Goal: Navigation & Orientation: Go to known website

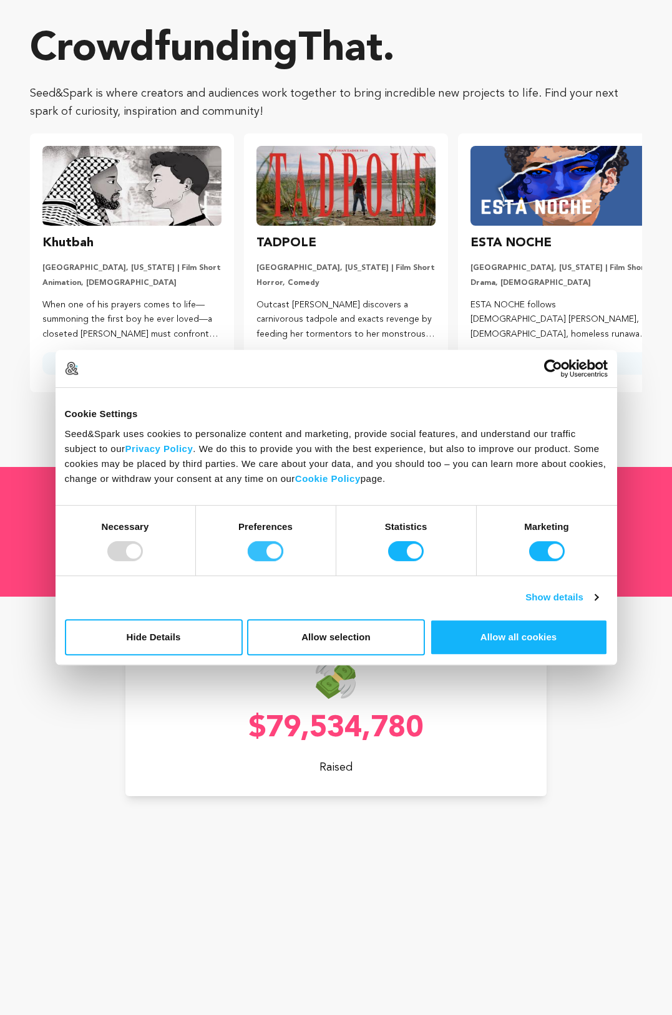
click at [264, 550] on input "Preferences" at bounding box center [266, 551] width 36 height 20
checkbox input "false"
click at [398, 554] on input "Statistics" at bounding box center [406, 551] width 36 height 20
checkbox input "false"
click at [546, 550] on input "Marketing" at bounding box center [547, 551] width 36 height 20
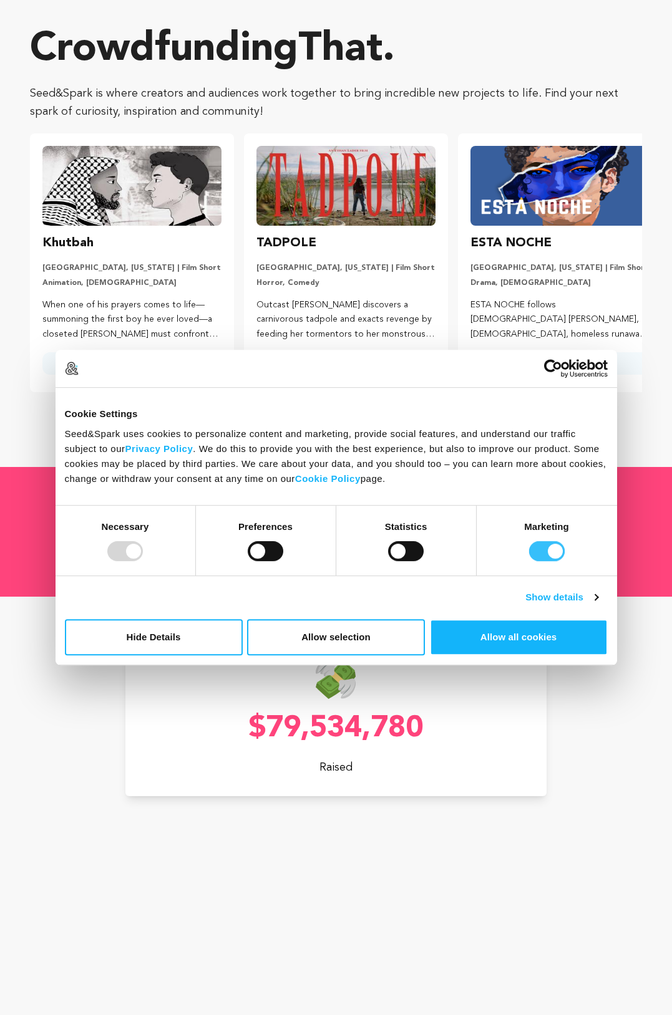
checkbox input "false"
click at [372, 627] on button "Allow selection" at bounding box center [336, 637] width 178 height 36
